Goal: Check status: Check status

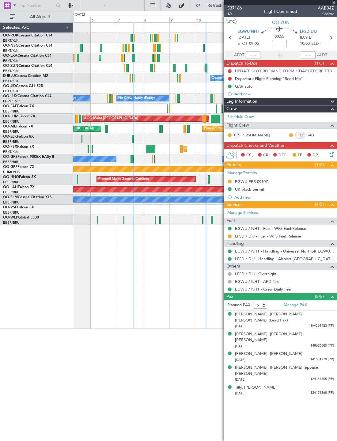
click at [335, 4] on span at bounding box center [334, 3] width 6 height 6
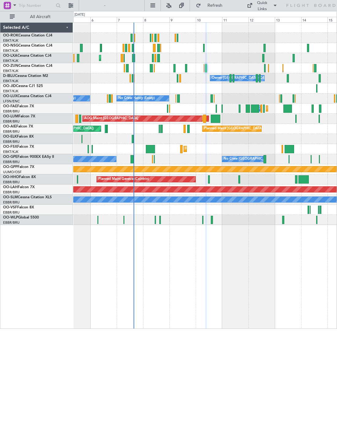
type input "0"
click at [202, 48] on div at bounding box center [204, 48] width 263 height 10
click at [229, 81] on div "Owner [GEOGRAPHIC_DATA]-[GEOGRAPHIC_DATA]" at bounding box center [237, 78] width 55 height 6
click at [232, 80] on div "Owner [GEOGRAPHIC_DATA]-[GEOGRAPHIC_DATA]" at bounding box center [253, 78] width 83 height 9
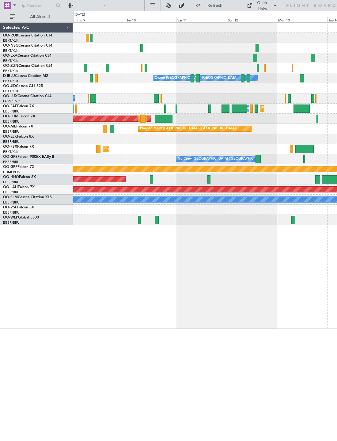
click at [197, 79] on div at bounding box center [198, 78] width 4 height 8
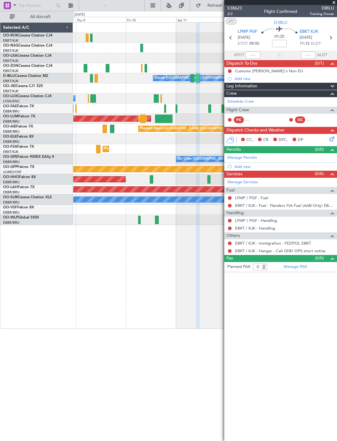
click at [335, 4] on span at bounding box center [334, 3] width 6 height 6
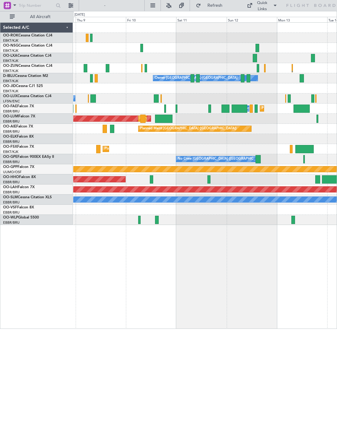
click at [241, 78] on div at bounding box center [243, 78] width 4 height 8
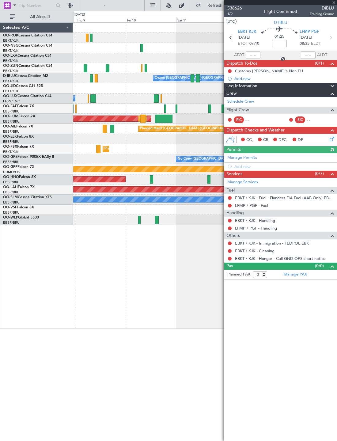
click at [335, 2] on div at bounding box center [280, 2] width 113 height 5
click at [335, 3] on span at bounding box center [334, 3] width 6 height 6
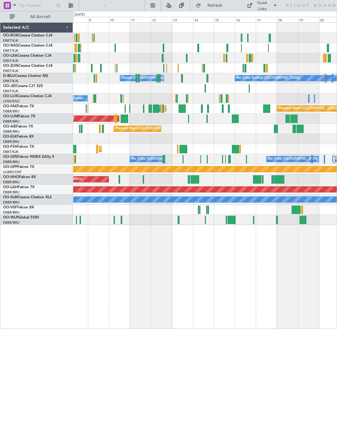
click at [187, 60] on div at bounding box center [187, 58] width 2 height 8
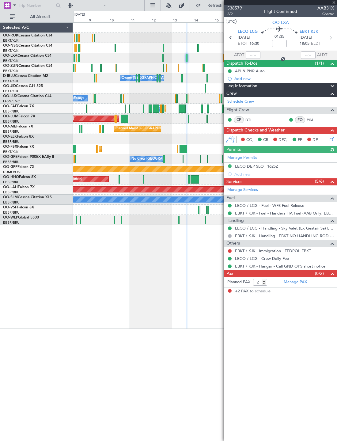
click at [335, 3] on div at bounding box center [280, 2] width 113 height 5
click at [333, 2] on span at bounding box center [334, 3] width 6 height 6
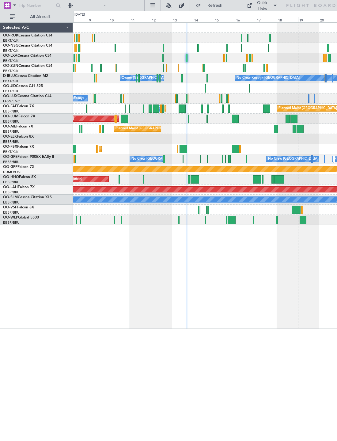
type input "0"
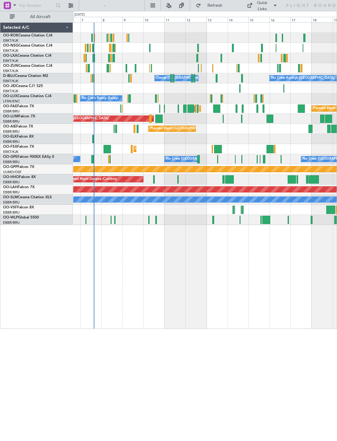
click at [322, 210] on div at bounding box center [204, 210] width 263 height 10
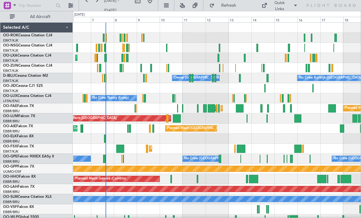
click at [233, 9] on button "Refresh" at bounding box center [225, 6] width 37 height 10
click at [239, 78] on div at bounding box center [240, 78] width 2 height 8
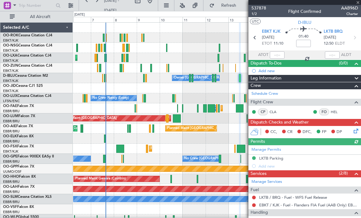
click at [337, 3] on div at bounding box center [305, 2] width 113 height 5
click at [337, 2] on span at bounding box center [358, 3] width 6 height 6
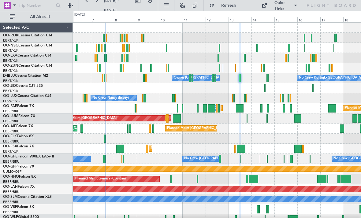
type input "0"
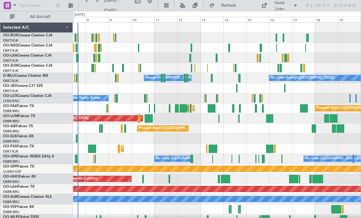
click at [229, 4] on span "Refresh" at bounding box center [229, 5] width 26 height 4
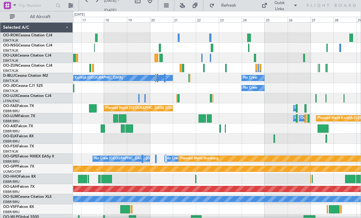
click at [193, 79] on div "No Crew Kortrijk-[GEOGRAPHIC_DATA] No Crew" at bounding box center [217, 78] width 288 height 10
